Goal: Task Accomplishment & Management: Use online tool/utility

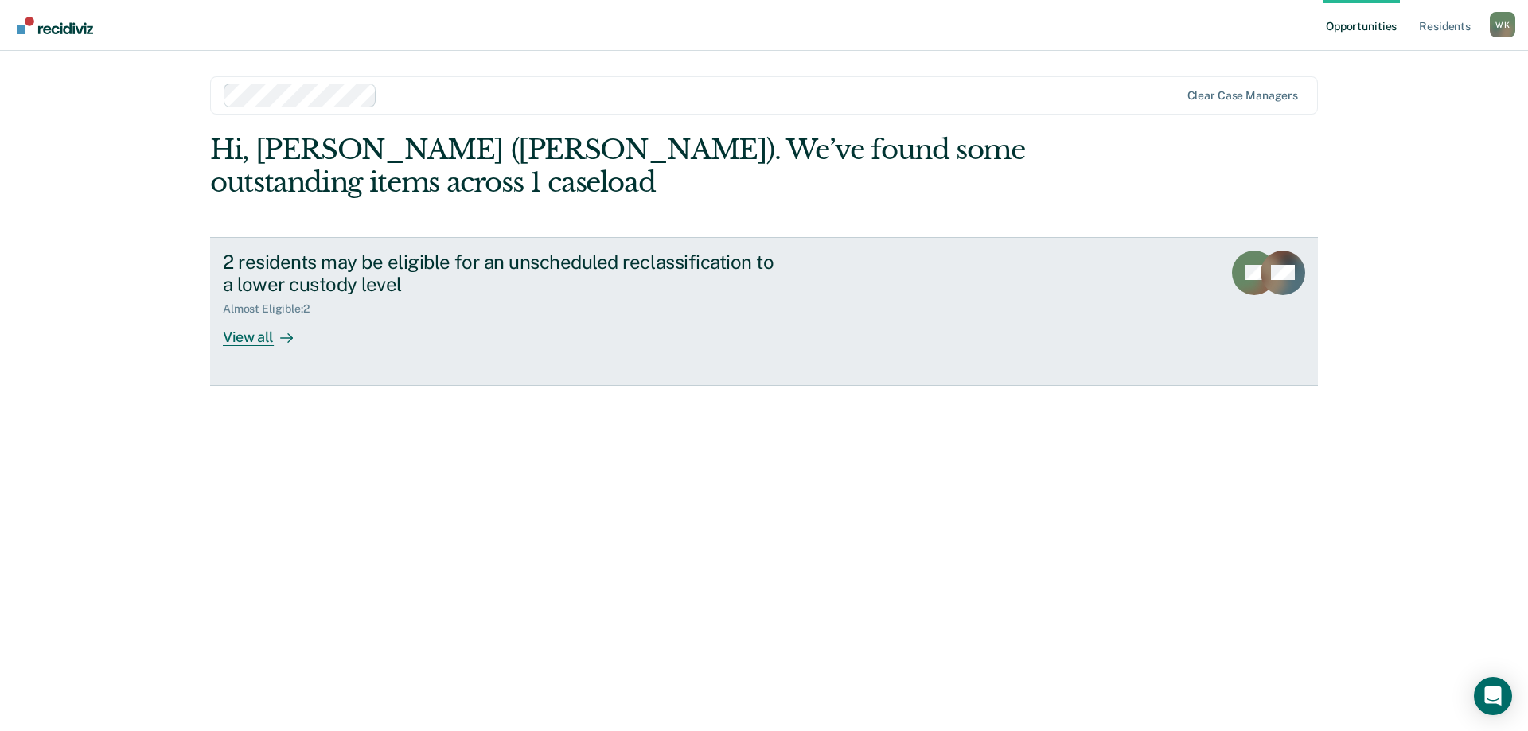
click at [238, 338] on div "View all" at bounding box center [267, 331] width 89 height 31
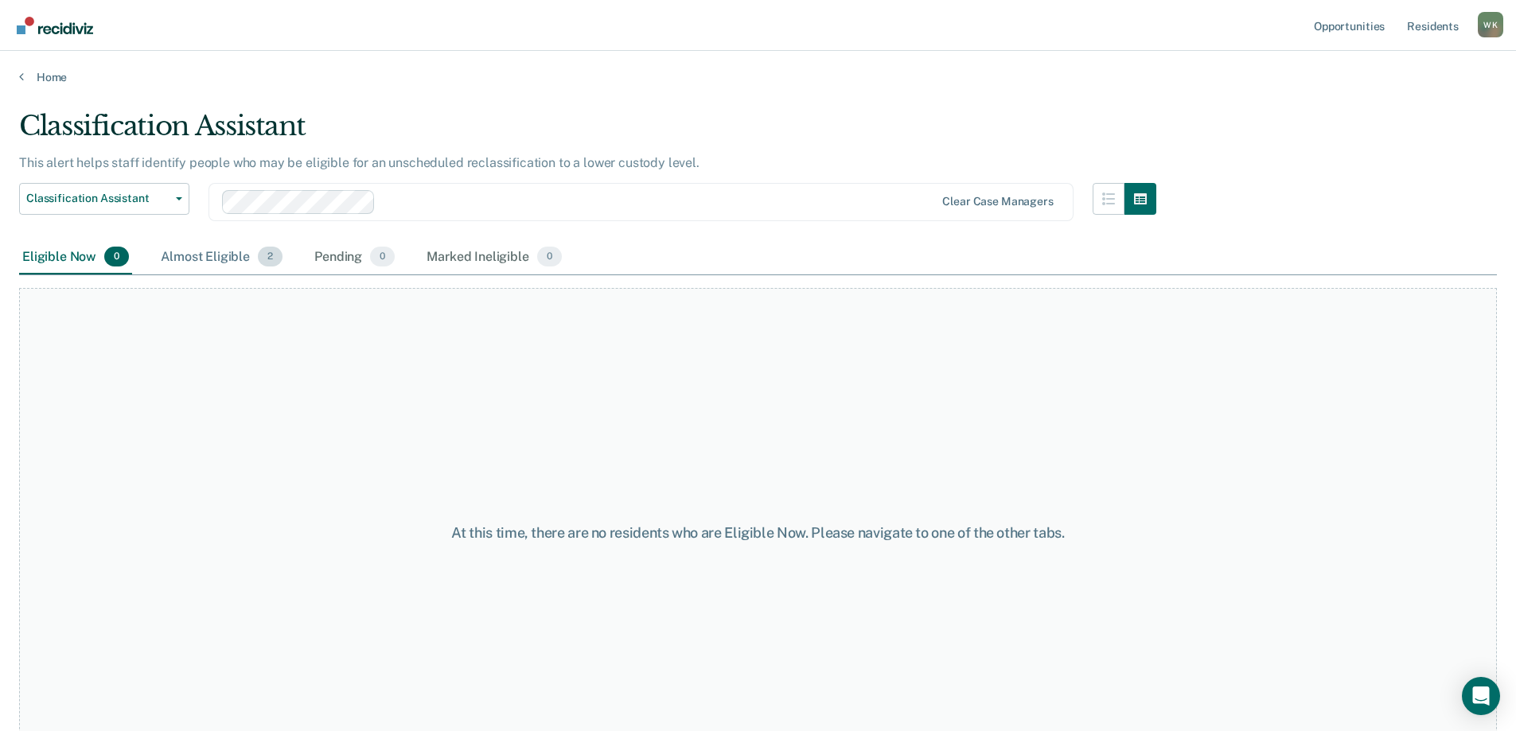
click at [233, 257] on div "Almost Eligible 2" at bounding box center [222, 257] width 128 height 35
